Goal: Task Accomplishment & Management: Manage account settings

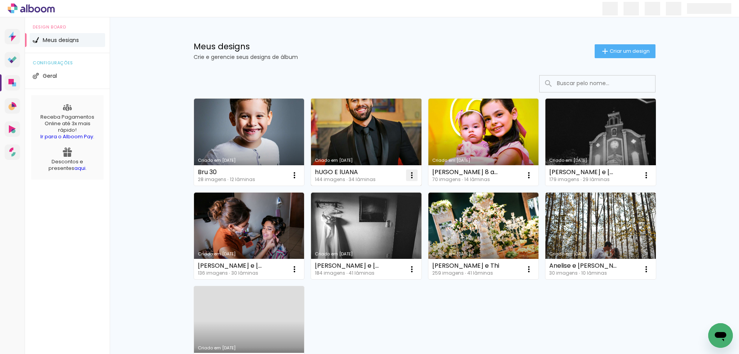
click at [299, 175] on iron-icon at bounding box center [294, 174] width 9 height 9
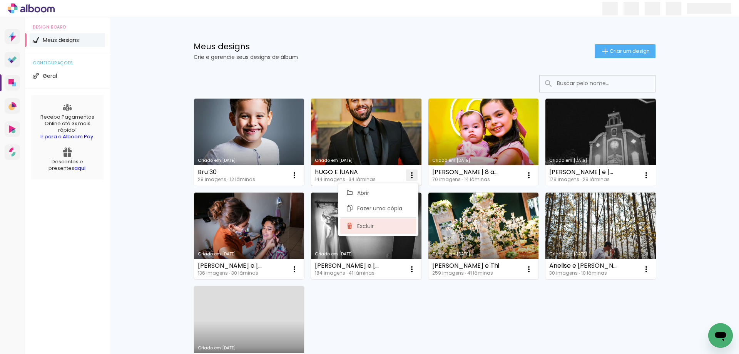
click at [362, 227] on span "Excluir" at bounding box center [365, 225] width 17 height 5
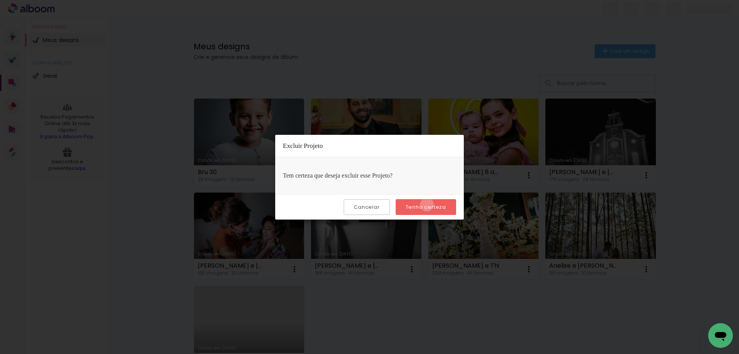
click at [0, 0] on slot "Tenho certeza" at bounding box center [0, 0] width 0 height 0
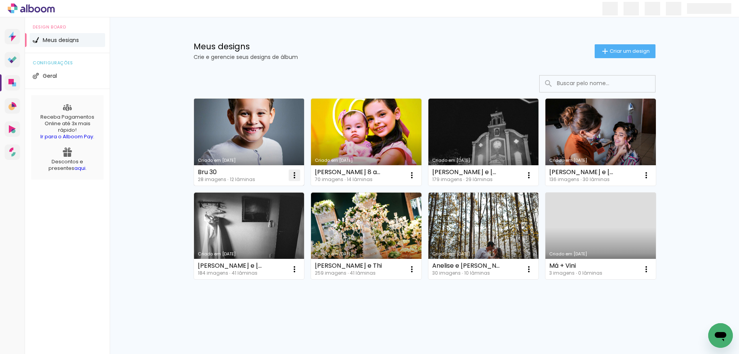
click at [292, 175] on iron-icon at bounding box center [294, 174] width 9 height 9
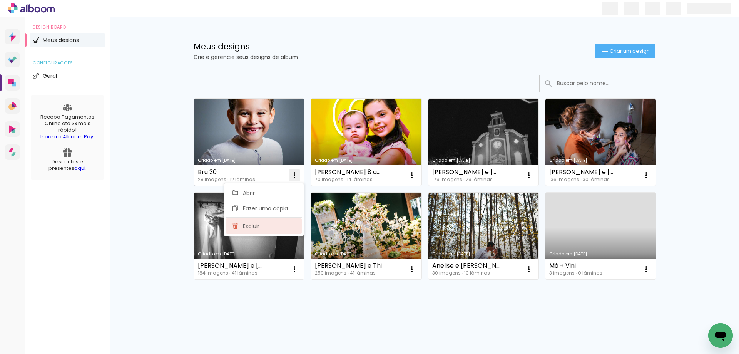
click at [288, 222] on paper-item "Excluir" at bounding box center [264, 225] width 76 height 15
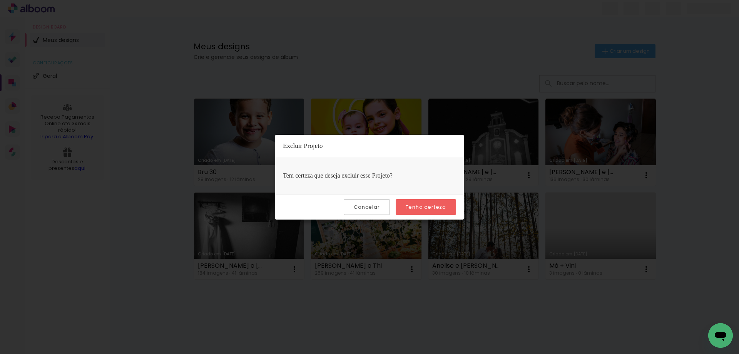
click at [416, 211] on paper-button "Tenho certeza" at bounding box center [425, 207] width 60 height 16
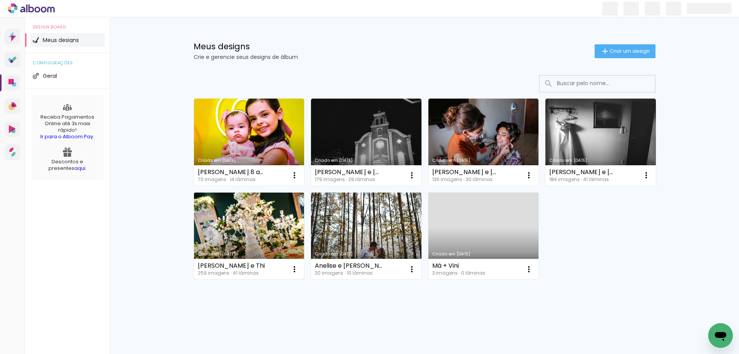
click at [260, 232] on link "Criado em [DATE]" at bounding box center [249, 235] width 110 height 87
